Goal: Task Accomplishment & Management: Use online tool/utility

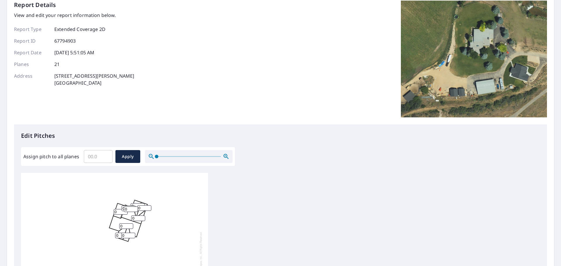
scroll to position [88, 0]
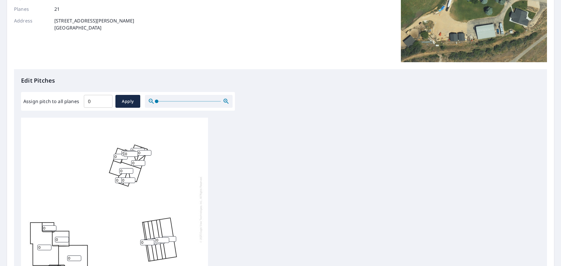
type input "0"
click at [104, 104] on input "0" at bounding box center [98, 101] width 29 height 16
type input "6"
click at [219, 174] on div "0 0 0 0 0 0 0 0 0 0 0 0 0 0 0 0 0 0 0 0 0" at bounding box center [280, 209] width 519 height 183
drag, startPoint x: 134, startPoint y: 107, endPoint x: 134, endPoint y: 102, distance: 5.3
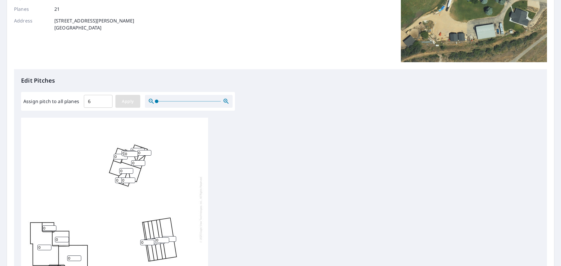
click at [134, 106] on button "Apply" at bounding box center [127, 101] width 25 height 13
type input "6"
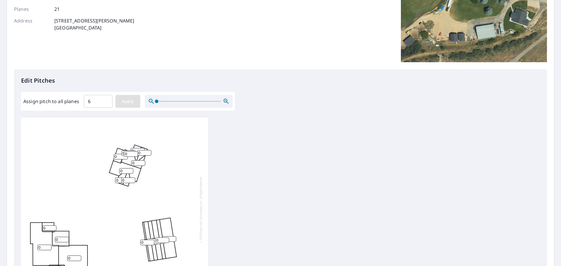
type input "6"
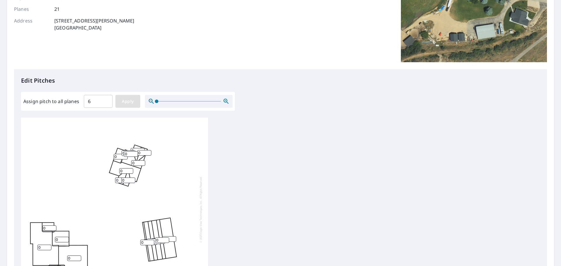
type input "6"
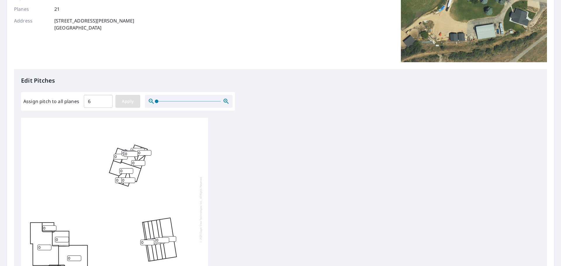
type input "6"
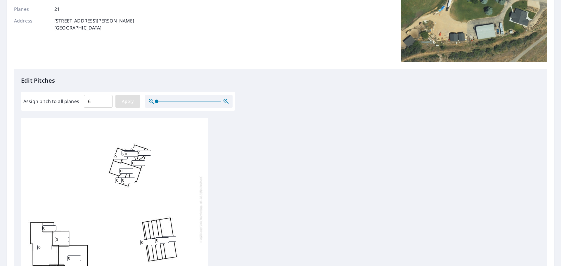
type input "6"
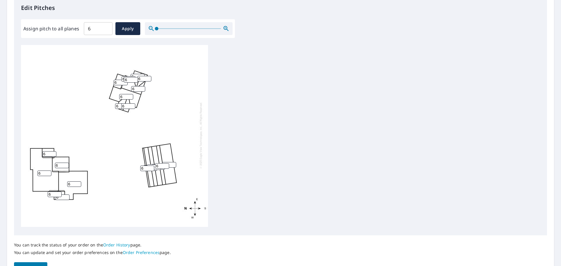
scroll to position [175, 0]
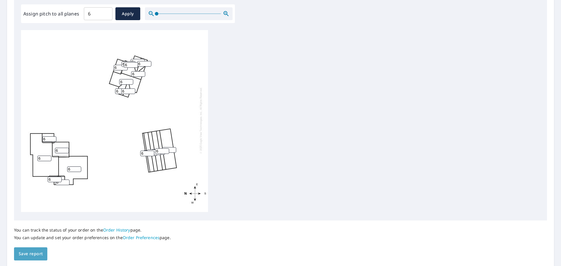
click at [34, 250] on span "Save report" at bounding box center [31, 253] width 24 height 7
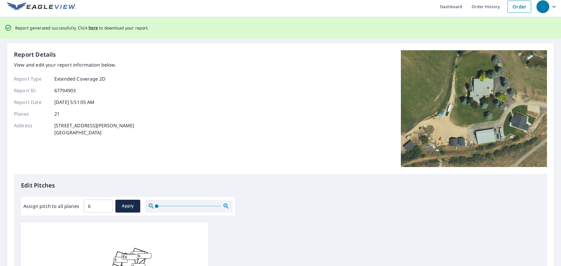
scroll to position [0, 0]
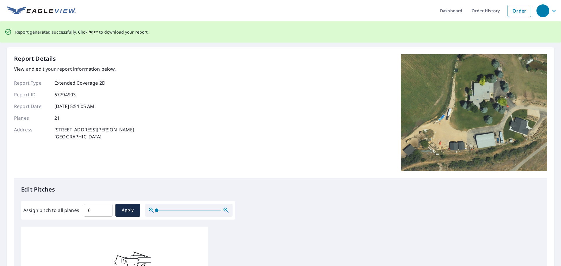
click at [91, 33] on span "here" at bounding box center [93, 31] width 10 height 7
